Goal: Find contact information: Find contact information

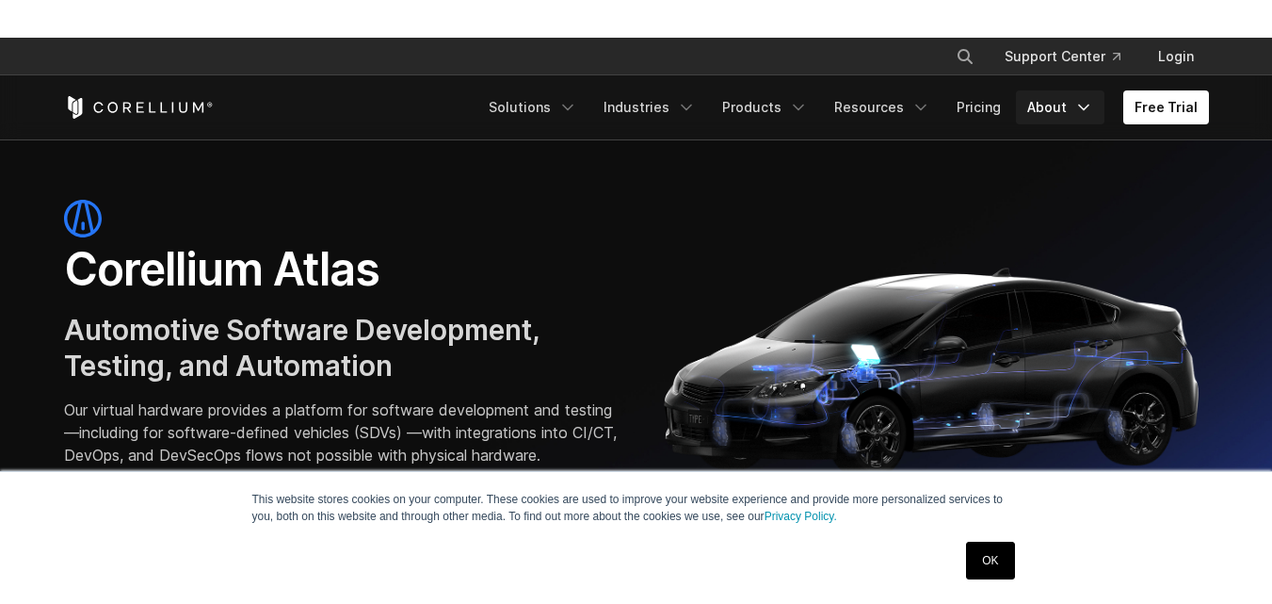
click at [1088, 98] on icon "Navigation Menu" at bounding box center [1083, 107] width 19 height 19
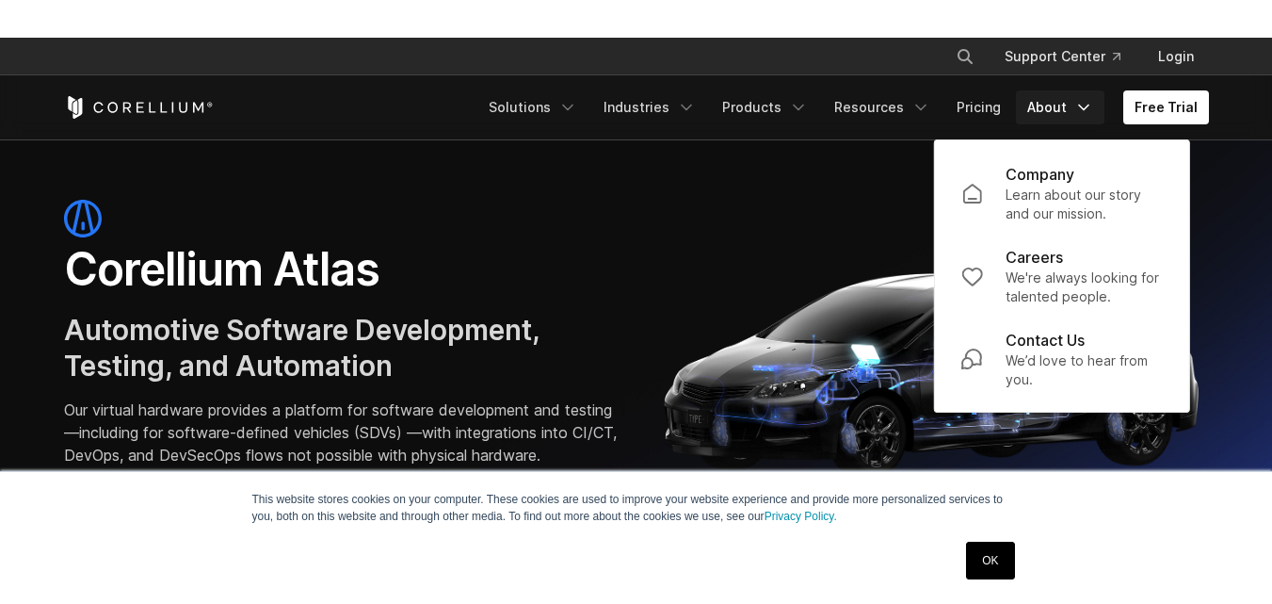
click at [45, 498] on div "This website stores cookies on your computer. These cookies are used to improve…" at bounding box center [636, 537] width 1272 height 133
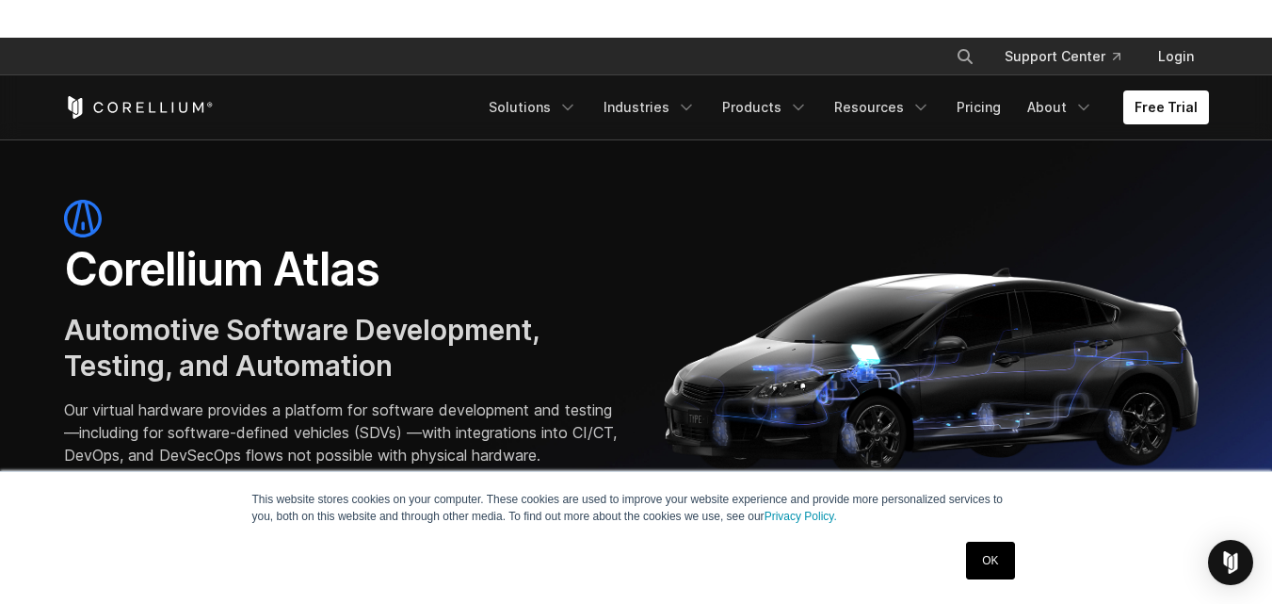
click at [1003, 562] on link "OK" at bounding box center [990, 560] width 48 height 38
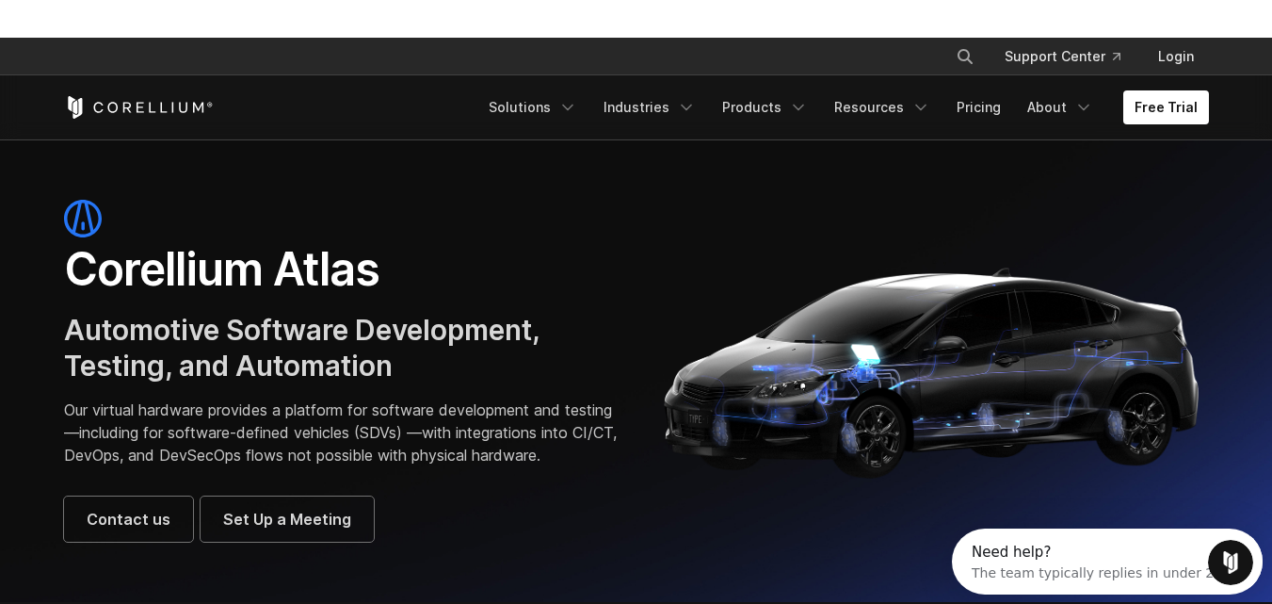
drag, startPoint x: 1151, startPoint y: 192, endPoint x: 994, endPoint y: 165, distance: 158.7
click at [1151, 191] on section "Corellium Atlas Automotive Software Development, Testing, and Automation Our vi…" at bounding box center [636, 370] width 1272 height 462
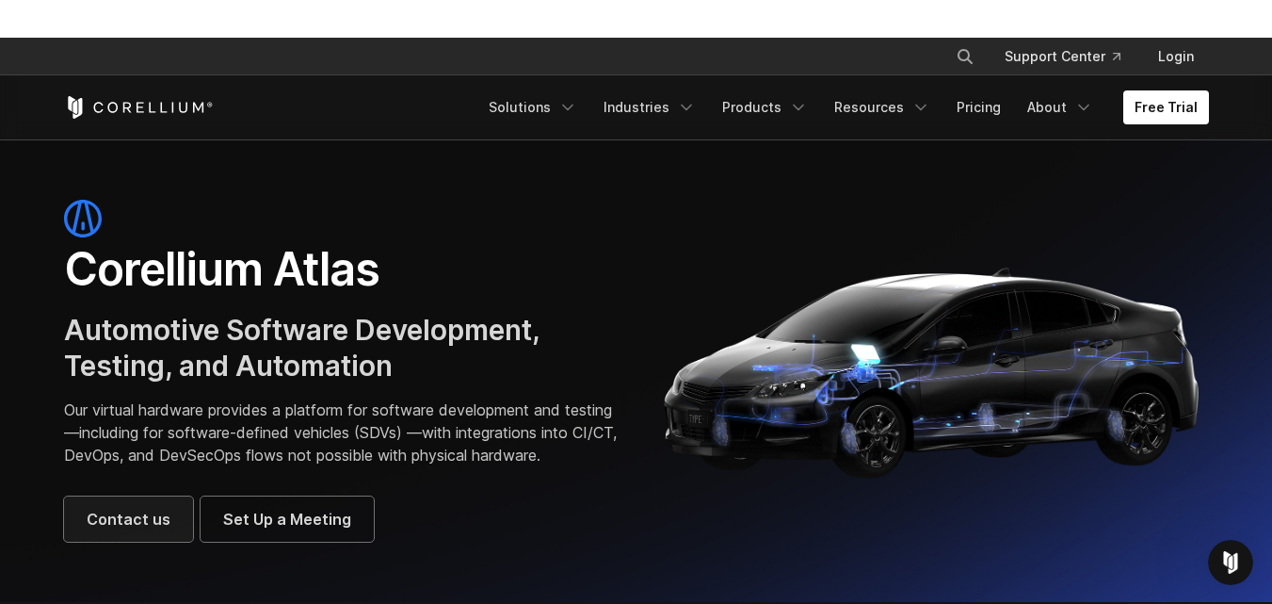
click at [126, 530] on span "Contact us" at bounding box center [129, 519] width 84 height 23
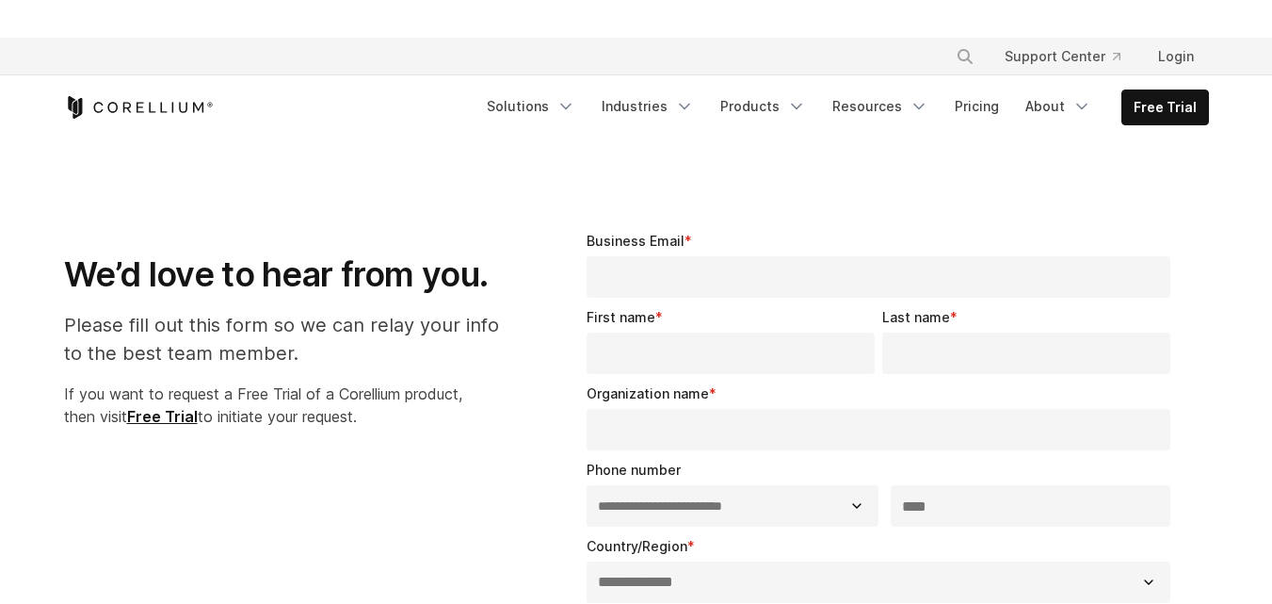
select select "**"
drag, startPoint x: 1043, startPoint y: 209, endPoint x: 974, endPoint y: 156, distance: 87.4
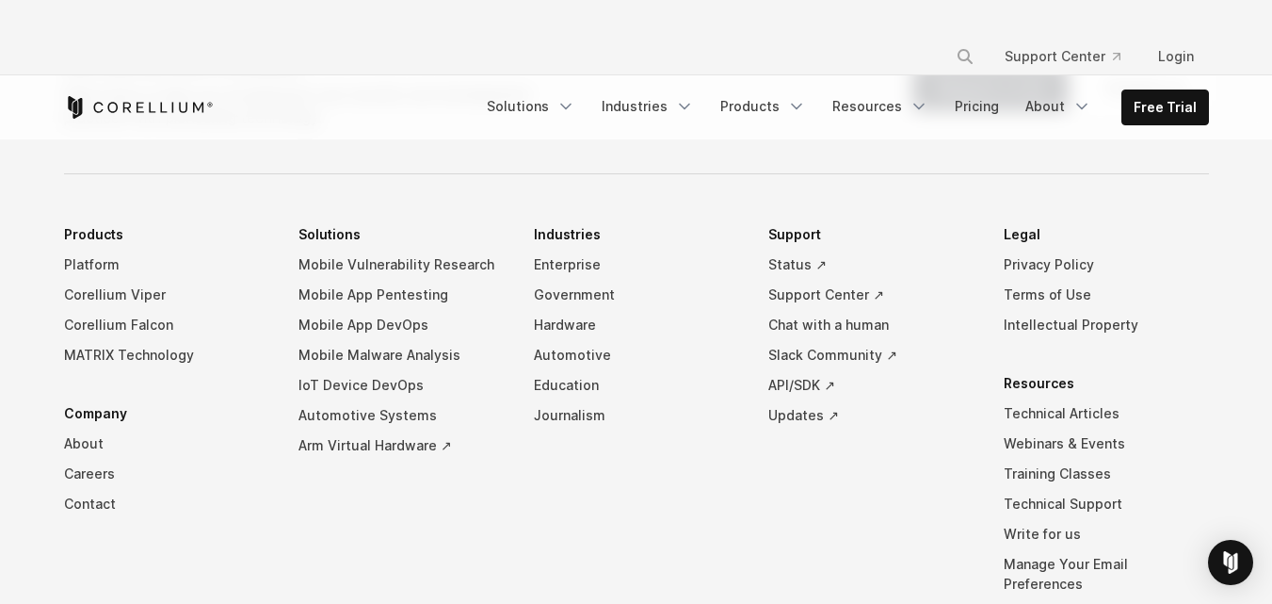
scroll to position [1404, 0]
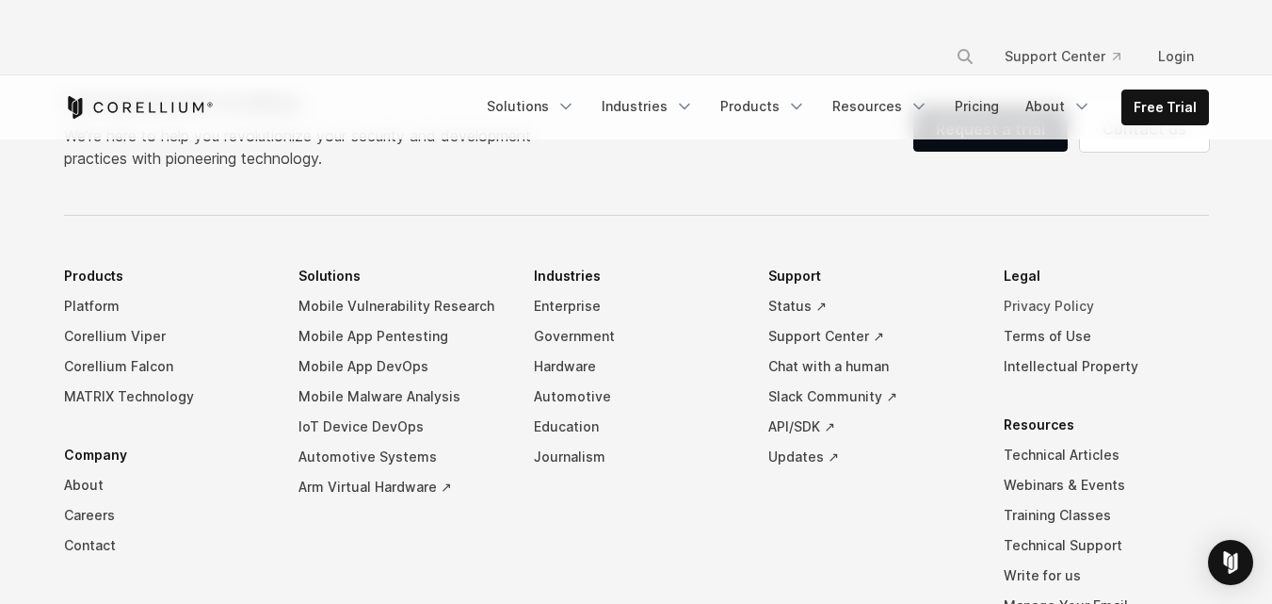
click at [1035, 310] on link "Privacy Policy" at bounding box center [1106, 306] width 205 height 30
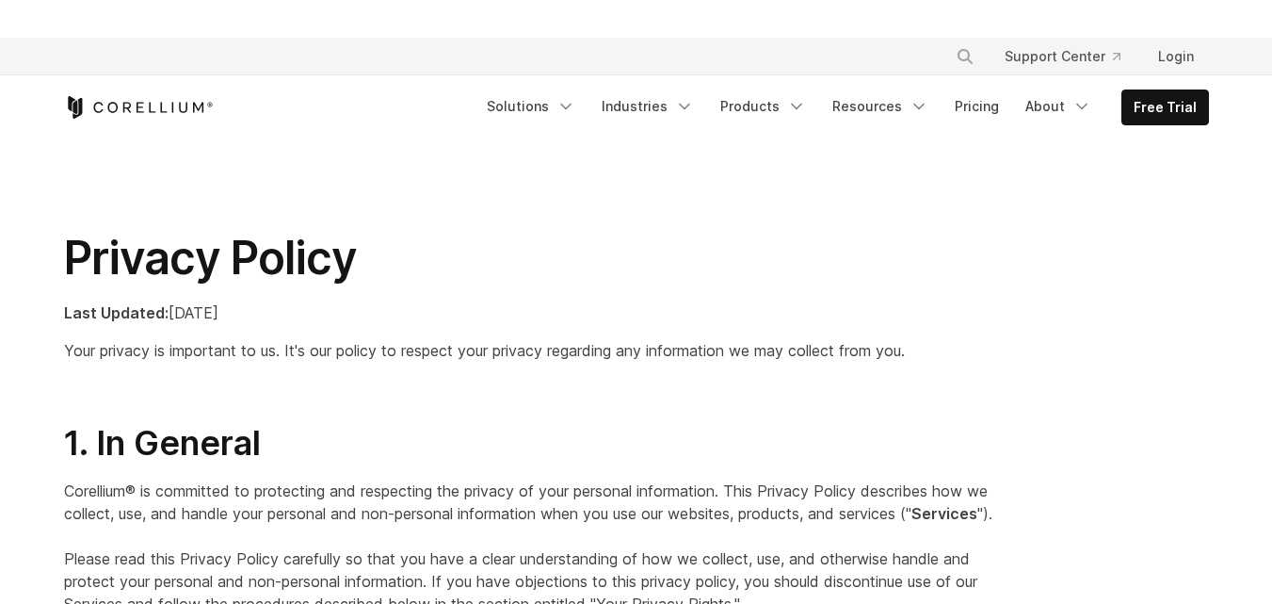
click at [453, 181] on section "Privacy Policy Last Updated: [DATE] Your privacy is important to us. It's our p…" at bounding box center [636, 280] width 1272 height 283
